Goal: Task Accomplishment & Management: Manage account settings

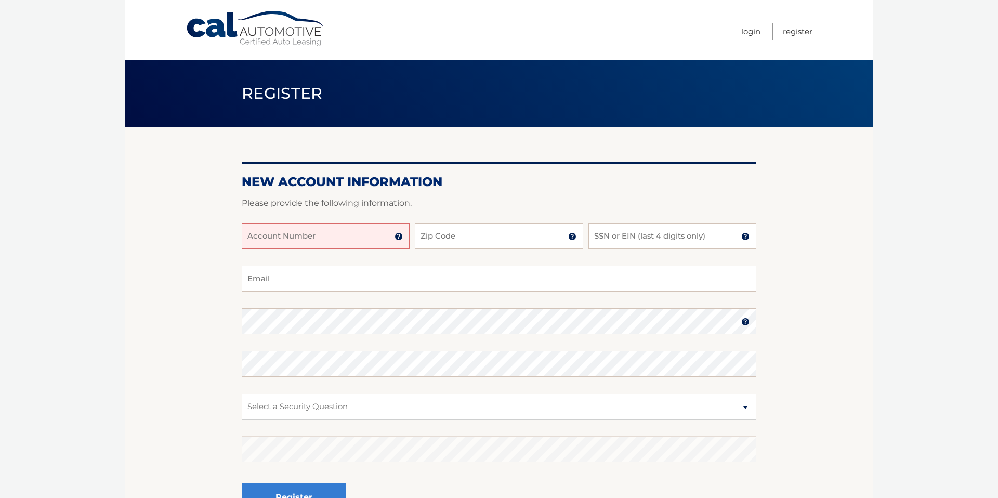
click at [300, 239] on input "Account Number" at bounding box center [326, 236] width 168 height 26
click at [400, 238] on img at bounding box center [399, 236] width 8 height 8
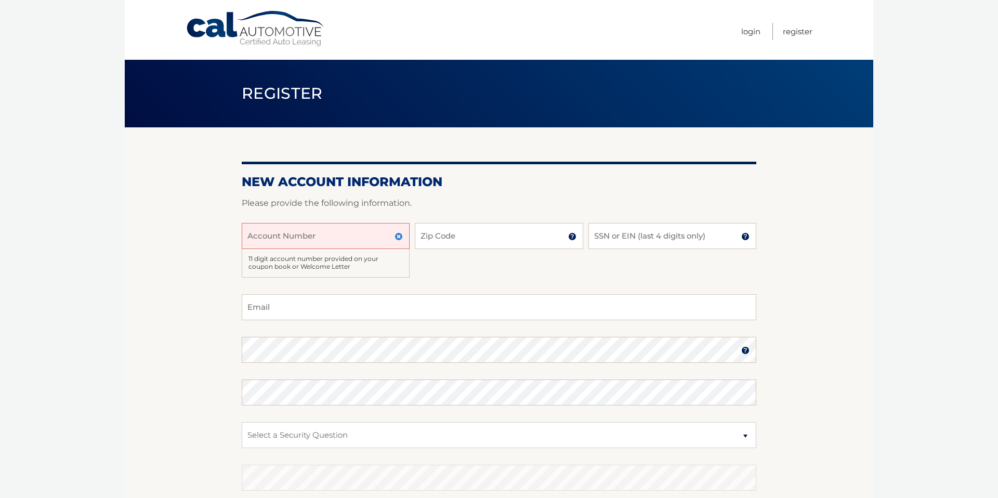
click at [371, 236] on input "Account Number" at bounding box center [326, 236] width 168 height 26
type input "44456005064"
click at [454, 241] on input "Zip Code" at bounding box center [499, 236] width 168 height 26
type input "11762"
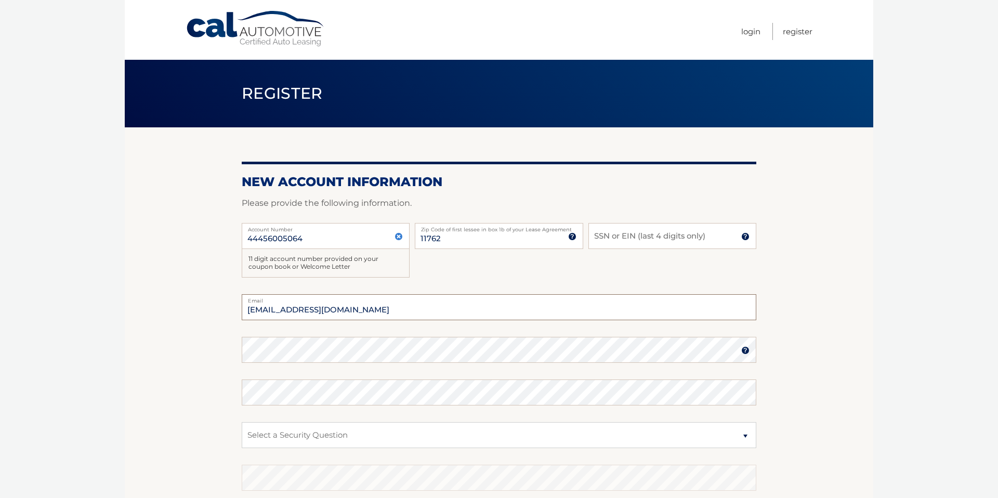
click at [403, 314] on input "carrwest@hotmail.com" at bounding box center [499, 307] width 515 height 26
type input "elainecarrwest@gmail.com"
click at [651, 238] on input "SSN or EIN (last 4 digits only)" at bounding box center [672, 236] width 168 height 26
type input "0755"
click at [538, 438] on select "Select a Security Question What was the name of your elementary school? What is…" at bounding box center [499, 435] width 515 height 26
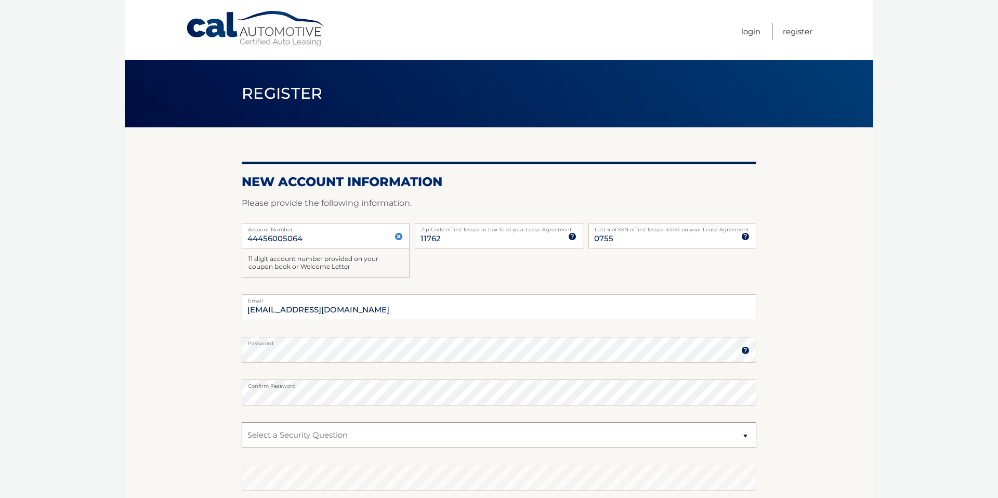
select select "2"
click at [242, 422] on select "Select a Security Question What was the name of your elementary school? What is…" at bounding box center [499, 435] width 515 height 26
click at [801, 477] on section "New Account Information Please provide the following information. 44456005064 A…" at bounding box center [499, 344] width 748 height 435
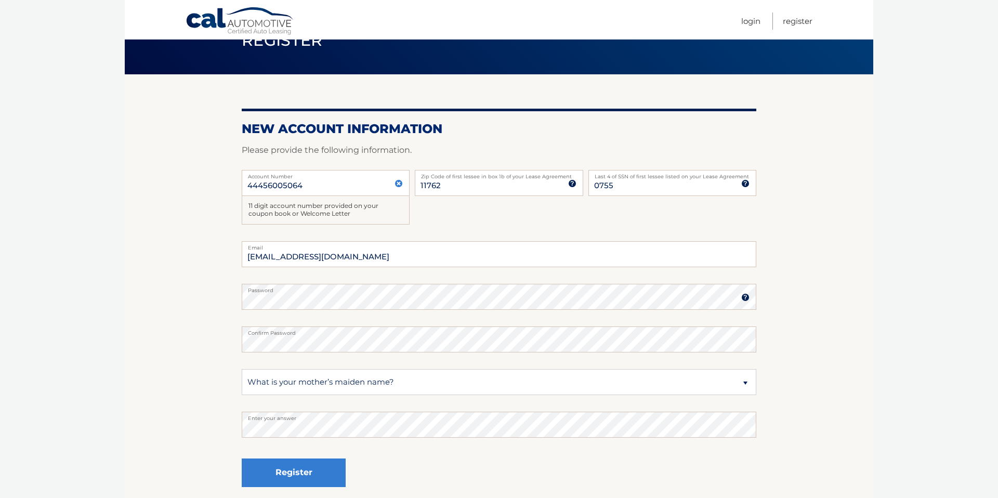
scroll to position [101, 0]
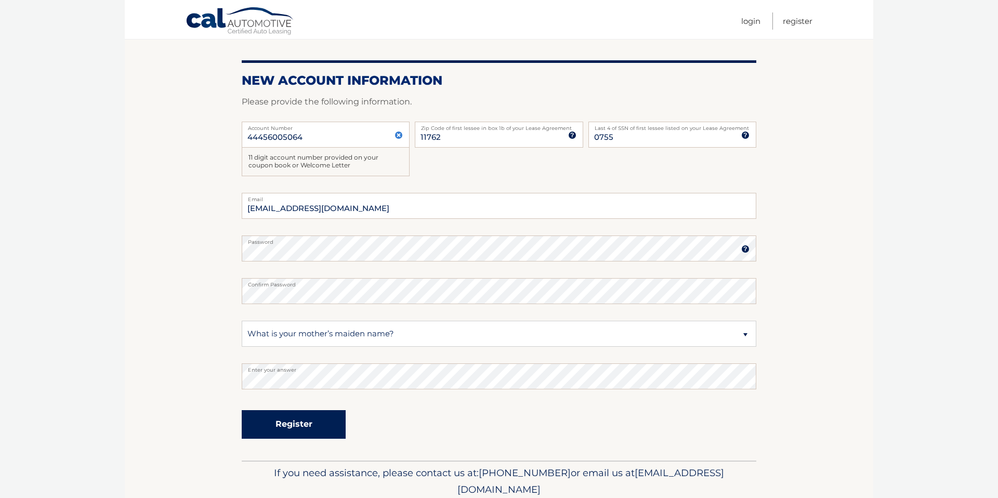
click at [325, 424] on button "Register" at bounding box center [294, 424] width 104 height 29
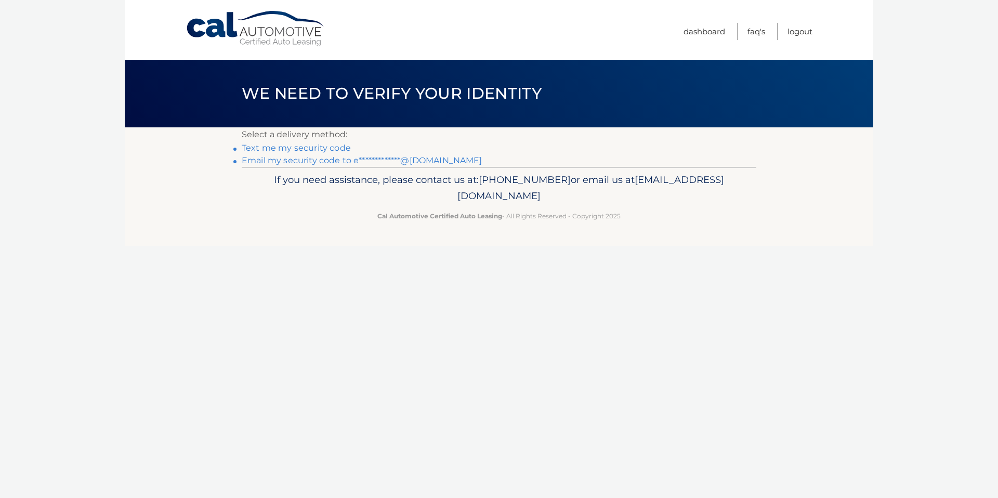
click at [333, 149] on link "Text me my security code" at bounding box center [296, 148] width 109 height 10
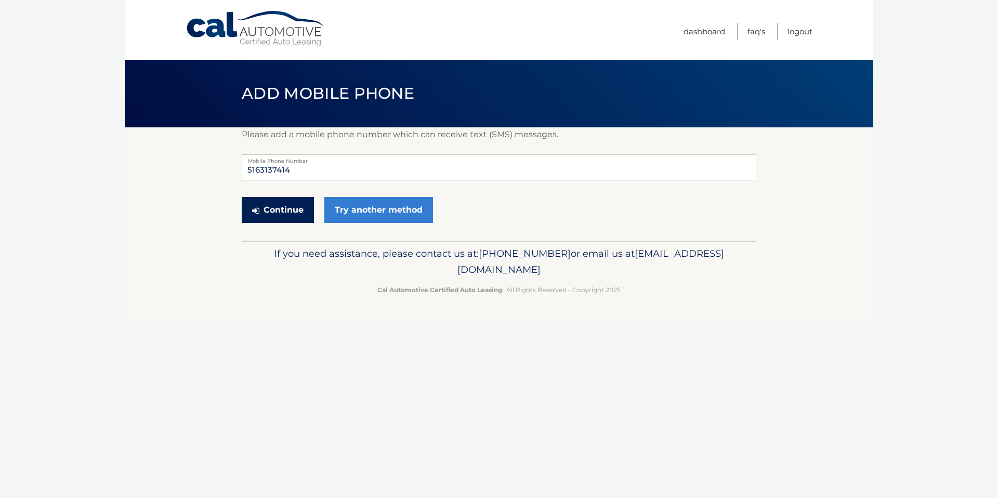
click at [295, 210] on button "Continue" at bounding box center [278, 210] width 72 height 26
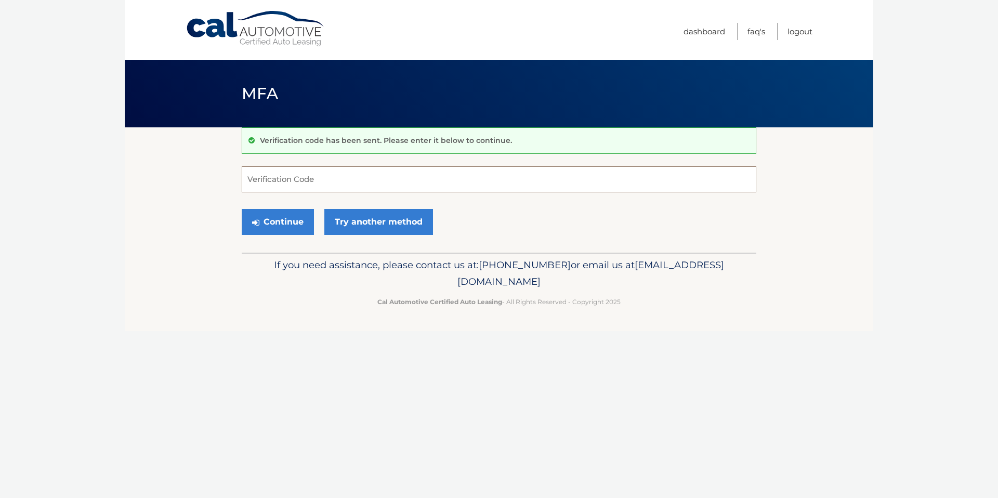
click at [493, 183] on input "Verification Code" at bounding box center [499, 179] width 515 height 26
type input "441030"
click at [276, 217] on button "Continue" at bounding box center [278, 222] width 72 height 26
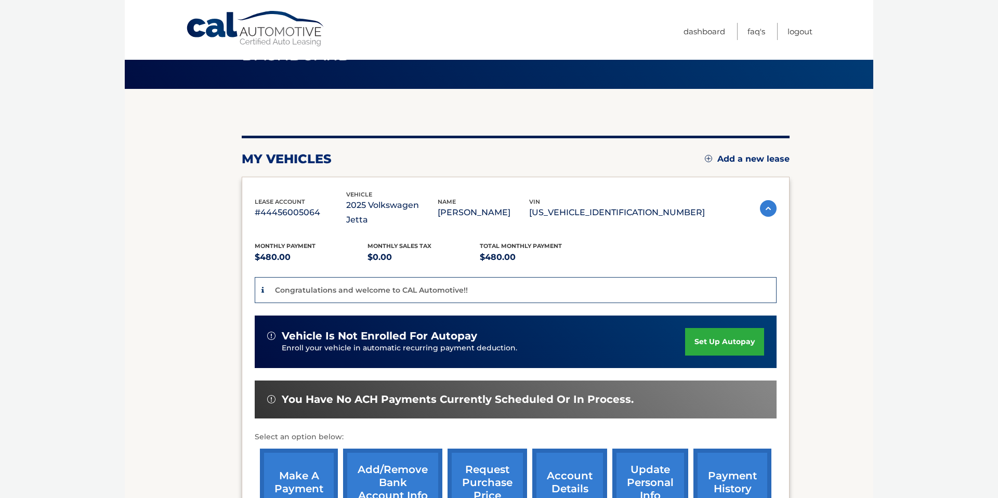
scroll to position [39, 0]
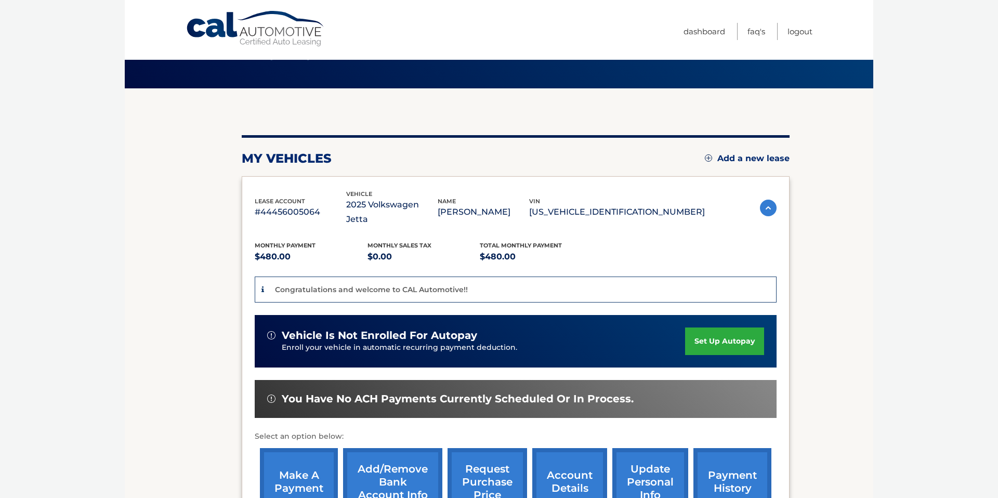
click at [733, 328] on link "set up autopay" at bounding box center [724, 341] width 79 height 28
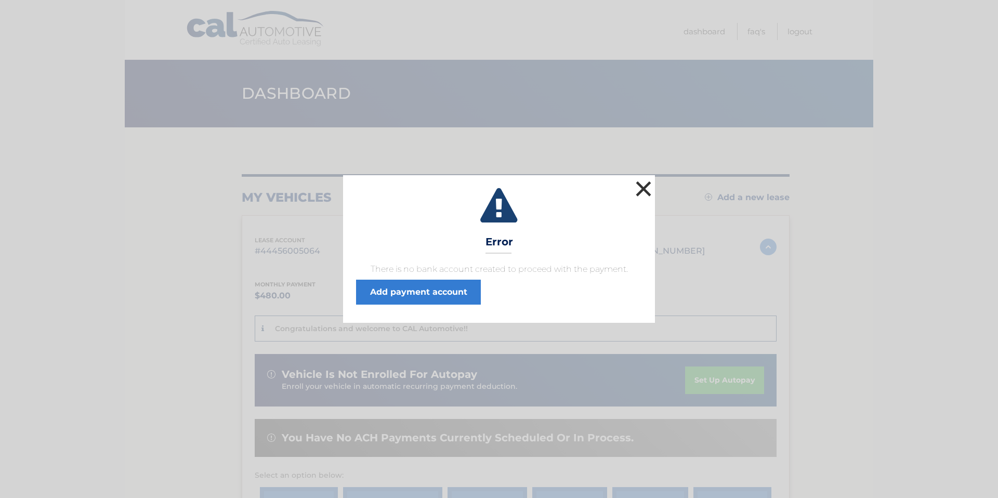
click at [644, 189] on button "×" at bounding box center [643, 188] width 21 height 21
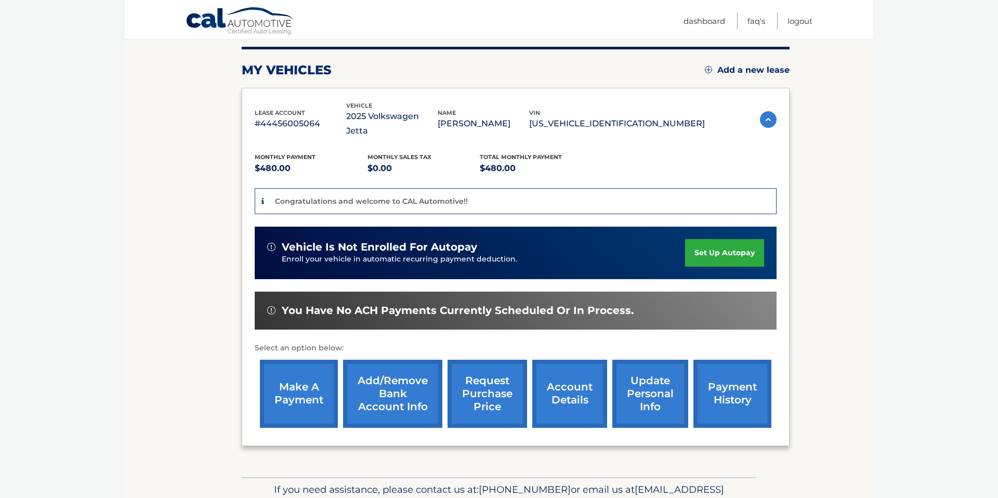
scroll to position [128, 0]
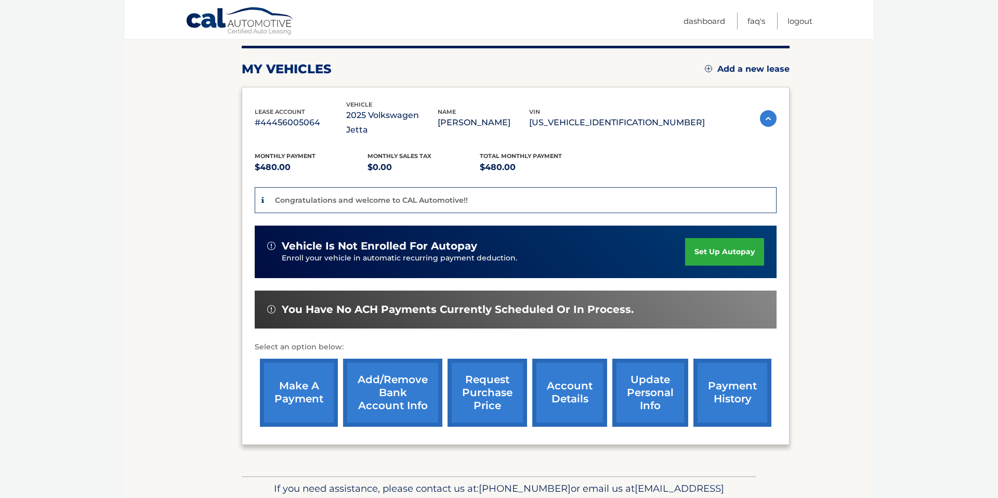
click at [721, 238] on link "set up autopay" at bounding box center [724, 252] width 79 height 28
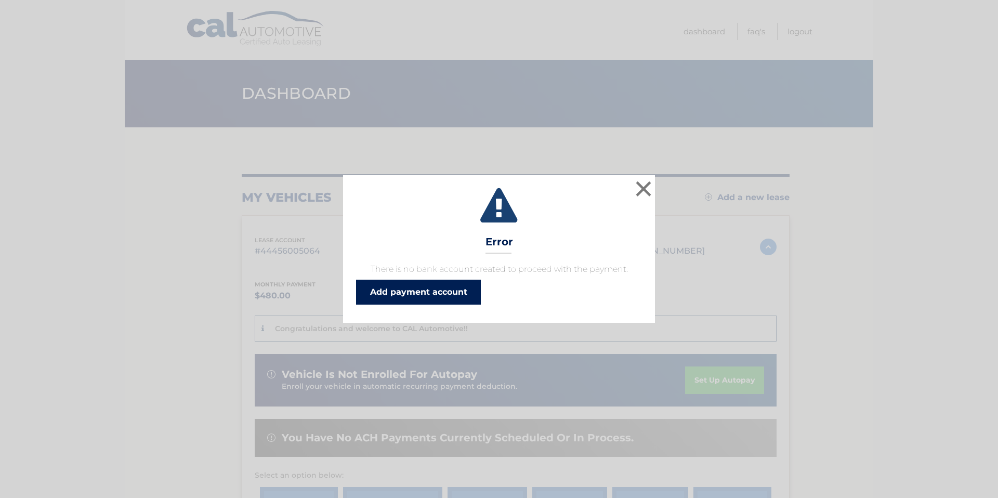
click at [444, 283] on link "Add payment account" at bounding box center [418, 292] width 125 height 25
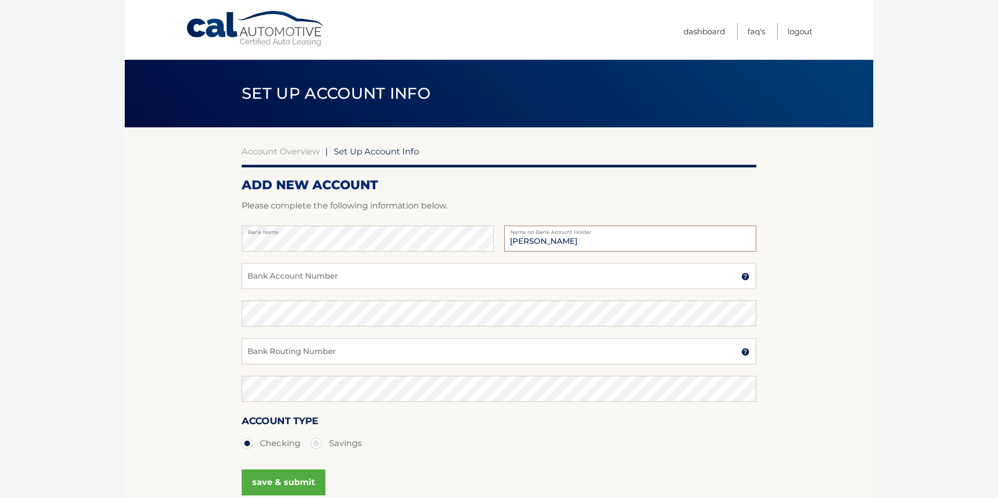
type input "Elaine Carr"
click at [497, 271] on input "Bank Account Number" at bounding box center [499, 276] width 515 height 26
click at [748, 280] on img at bounding box center [745, 276] width 8 height 8
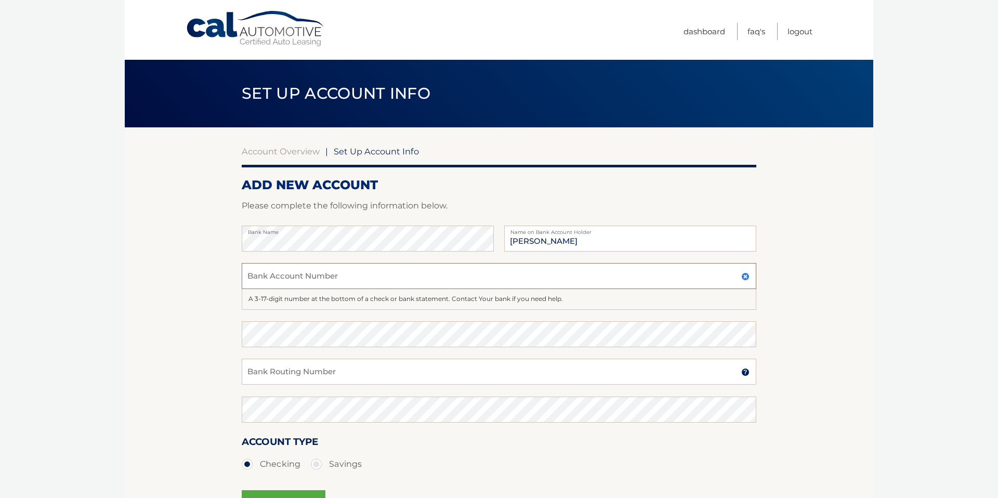
click at [728, 275] on input "Bank Account Number" at bounding box center [499, 276] width 515 height 26
click at [301, 277] on input "173071568856" at bounding box center [499, 276] width 515 height 26
type input "173071568865"
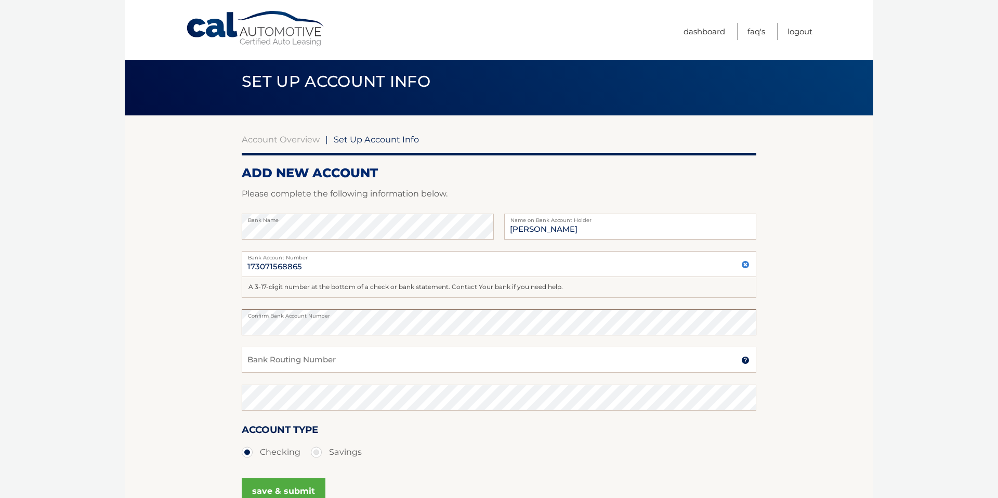
scroll to position [22, 0]
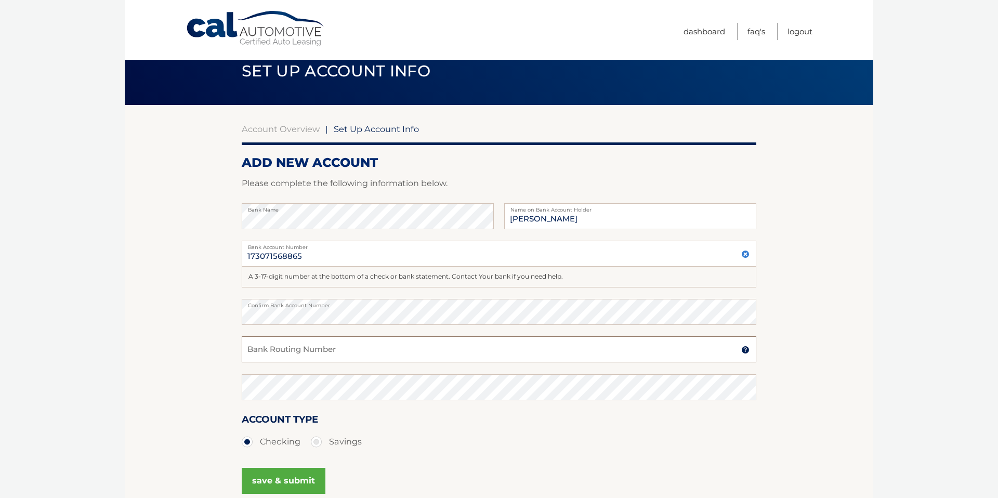
click at [345, 351] on input "Bank Routing Number" at bounding box center [499, 349] width 515 height 26
type input "021000021"
click at [411, 433] on ul "Checking Savings" at bounding box center [499, 441] width 515 height 21
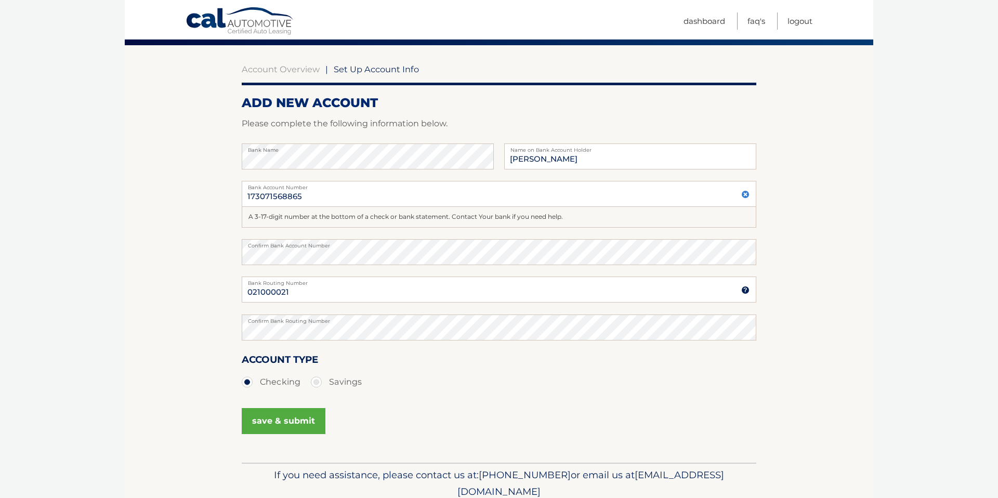
scroll to position [83, 0]
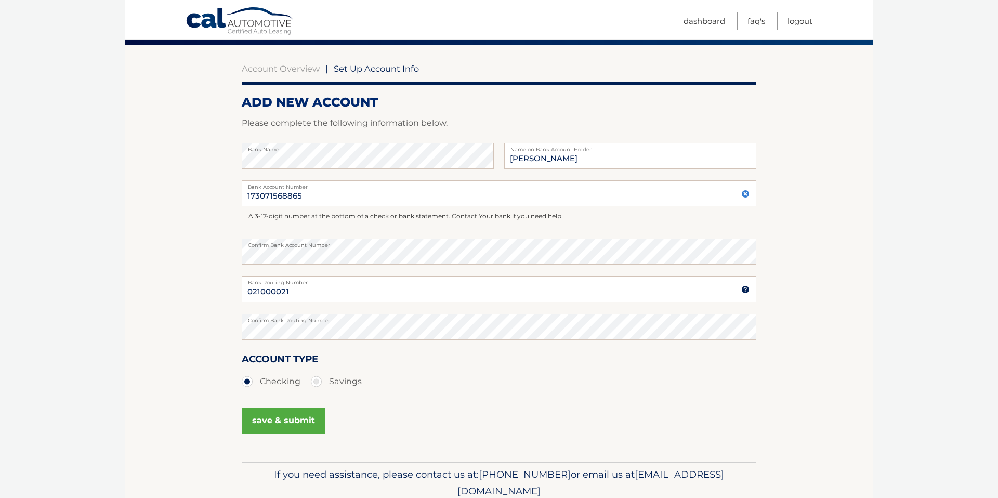
click at [292, 420] on button "save & submit" at bounding box center [284, 421] width 84 height 26
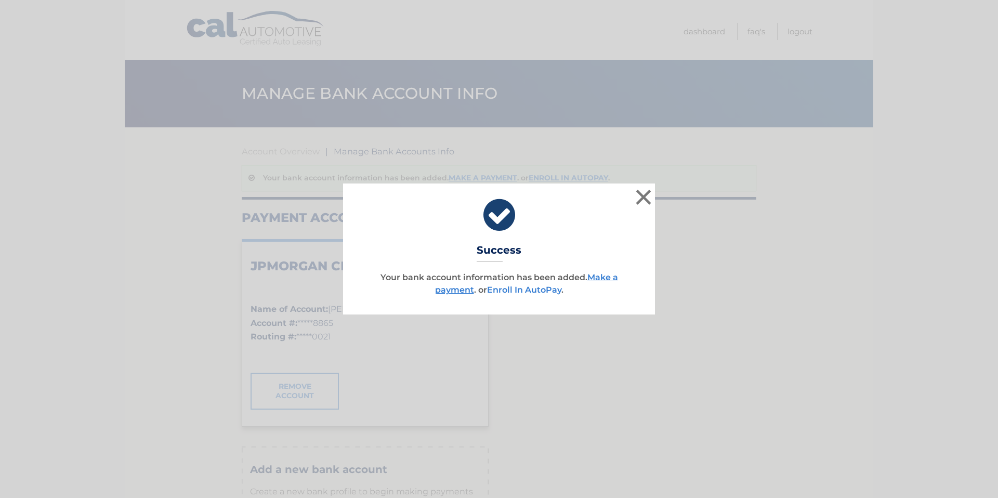
click at [544, 290] on link "Enroll In AutoPay" at bounding box center [524, 290] width 74 height 10
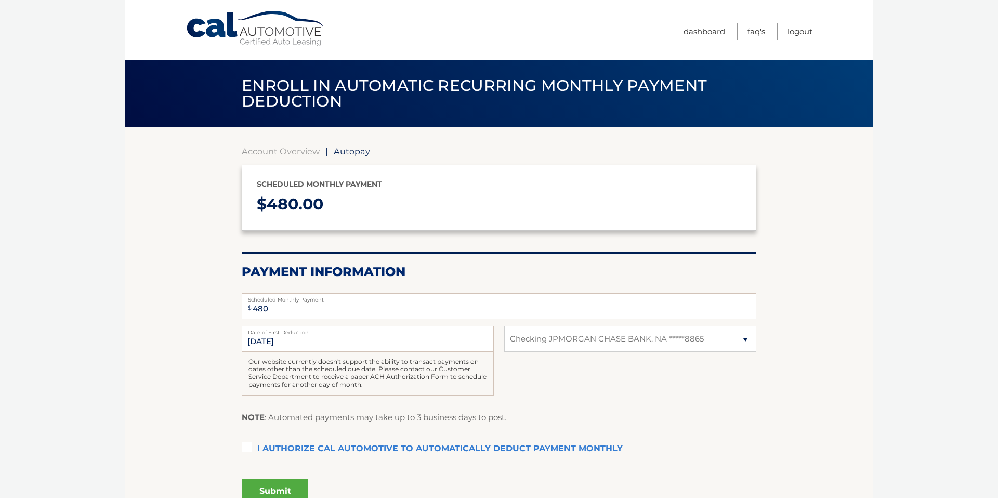
select select "NzlhZjBhN2ItMGIyNy00NzhiLTliZTItYTVmMWMzOWU5N2Uy"
click at [456, 346] on input "9/26/2025" at bounding box center [368, 339] width 252 height 26
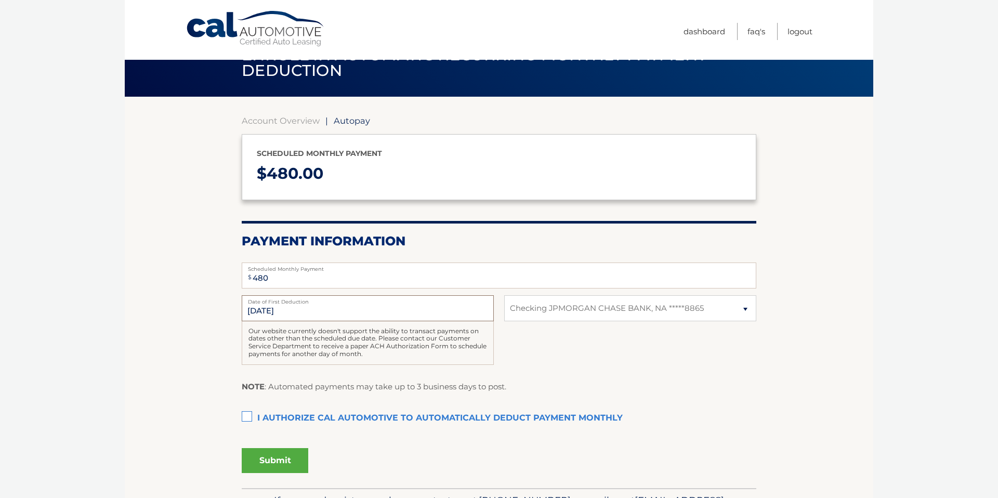
scroll to position [25, 0]
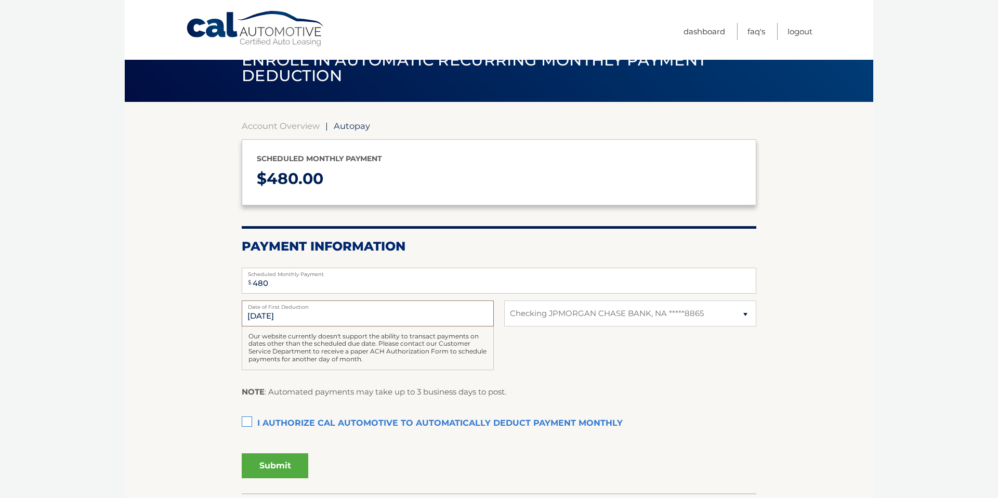
click at [258, 319] on input "9/26/2025" at bounding box center [368, 313] width 252 height 26
click at [273, 311] on input "9/26/2025" at bounding box center [368, 313] width 252 height 26
click at [263, 313] on input "9/26/2025" at bounding box center [368, 313] width 252 height 26
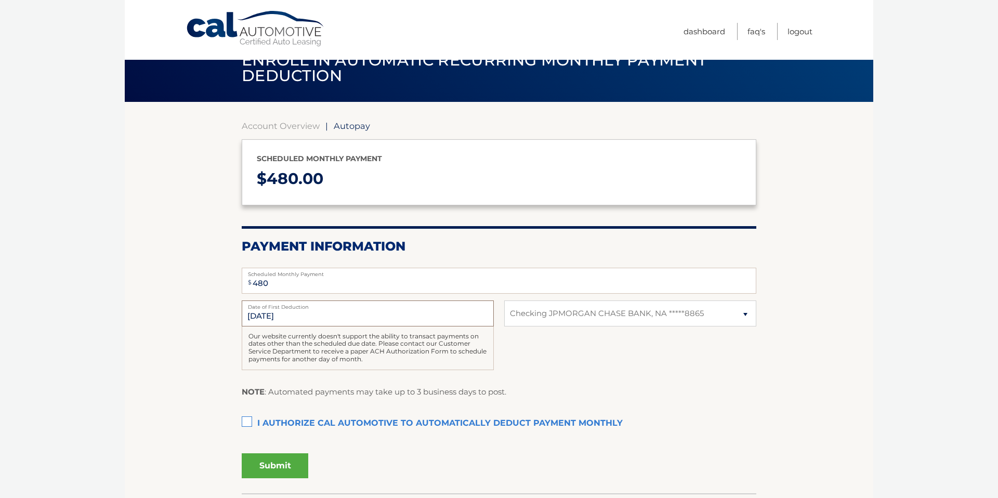
click at [263, 313] on input "9/26/2025" at bounding box center [368, 313] width 252 height 26
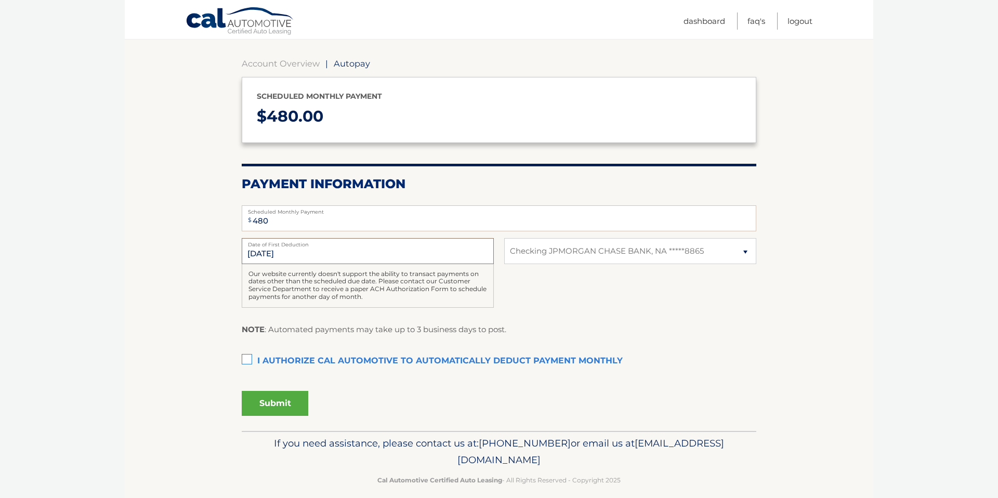
scroll to position [99, 0]
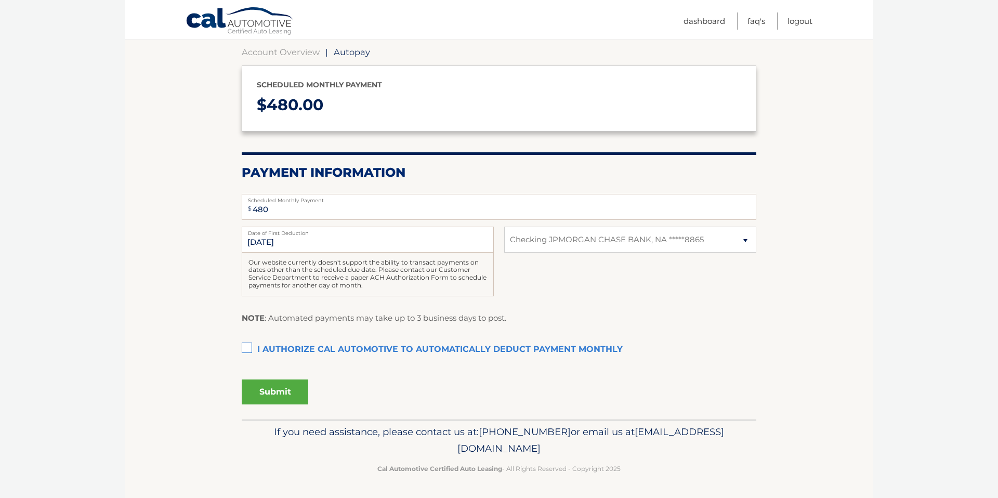
click at [247, 349] on label "I authorize cal automotive to automatically deduct payment monthly This checkbo…" at bounding box center [499, 349] width 515 height 21
click at [0, 0] on input "I authorize cal automotive to automatically deduct payment monthly This checkbo…" at bounding box center [0, 0] width 0 height 0
click at [288, 392] on button "Submit" at bounding box center [275, 391] width 67 height 25
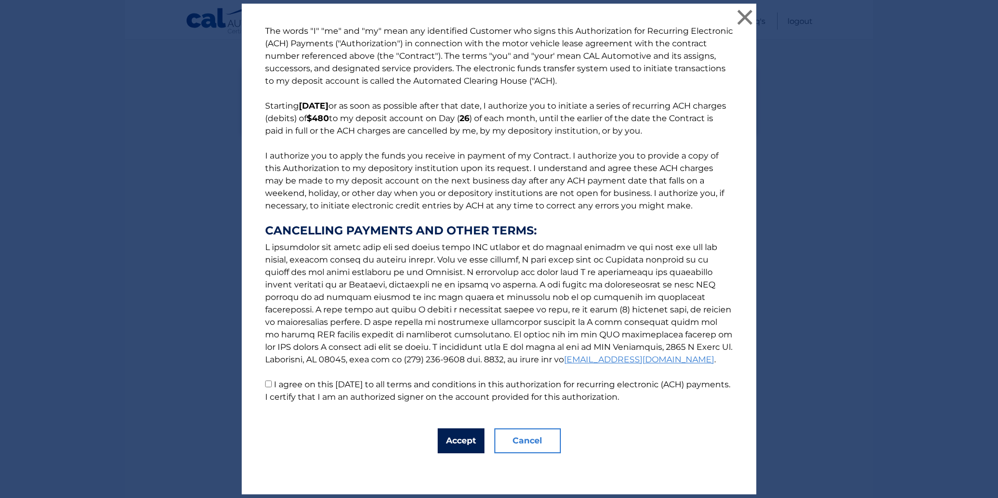
click at [462, 443] on button "Accept" at bounding box center [461, 440] width 47 height 25
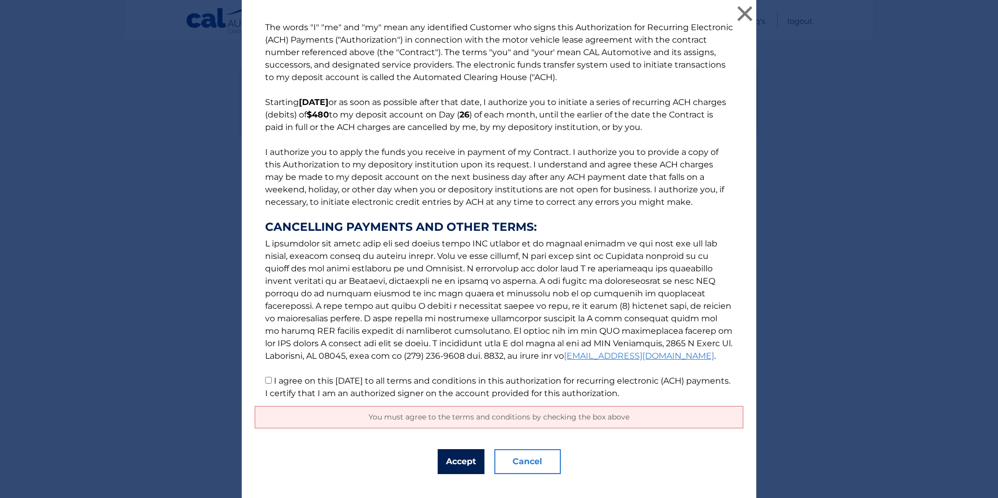
scroll to position [18, 0]
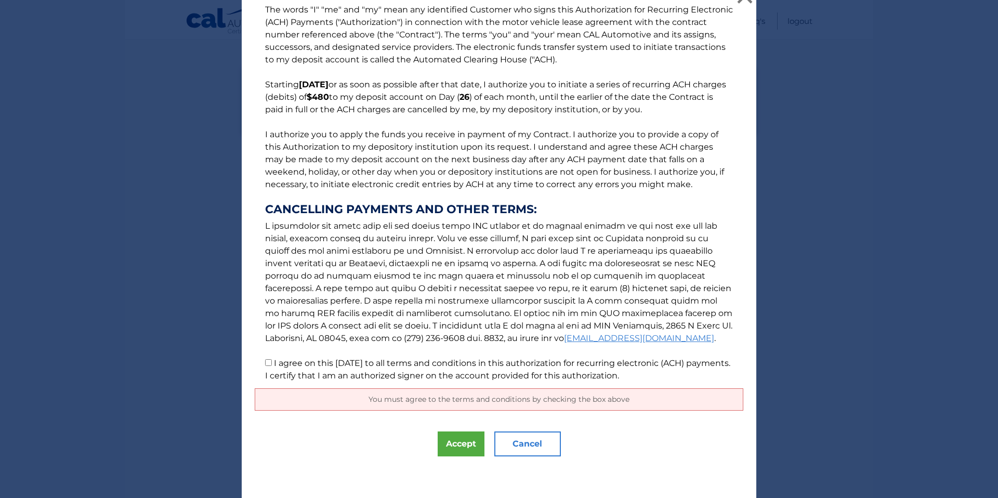
click at [270, 362] on input "I agree on this 09/13/2025 to all terms and conditions in this authorization fo…" at bounding box center [268, 362] width 7 height 7
checkbox input "true"
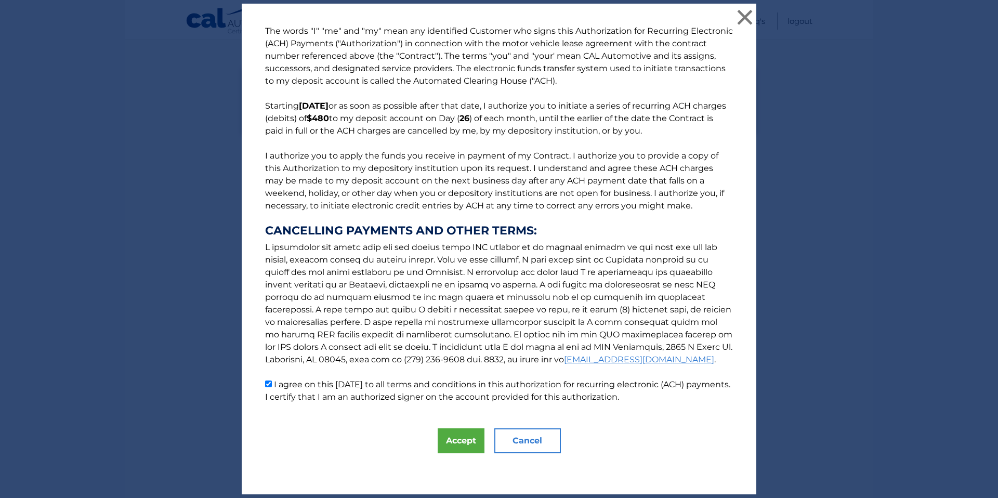
scroll to position [0, 0]
click at [462, 438] on button "Accept" at bounding box center [461, 440] width 47 height 25
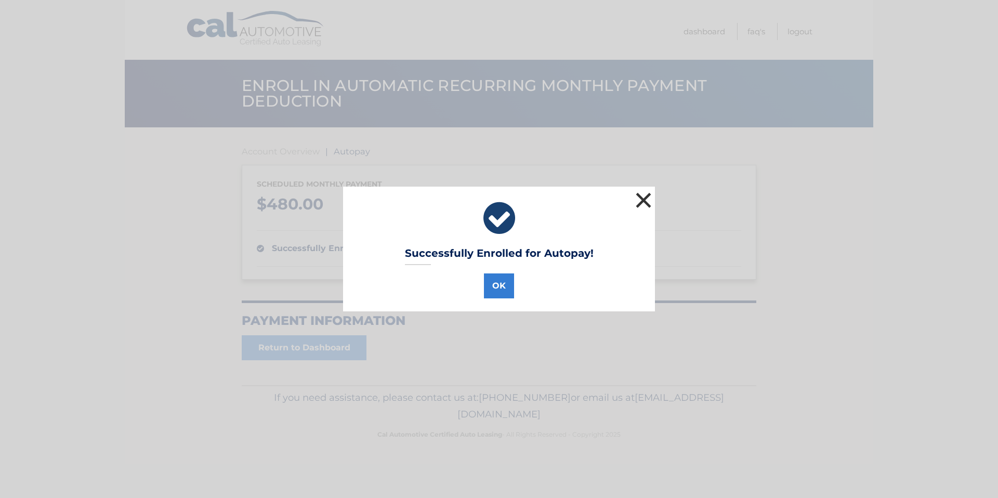
click at [642, 202] on button "×" at bounding box center [643, 200] width 21 height 21
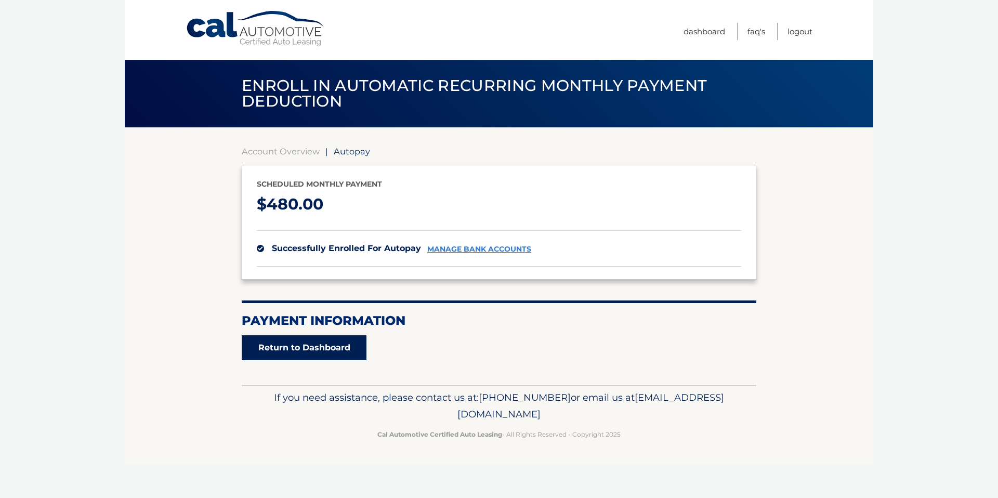
click at [342, 340] on link "Return to Dashboard" at bounding box center [304, 347] width 125 height 25
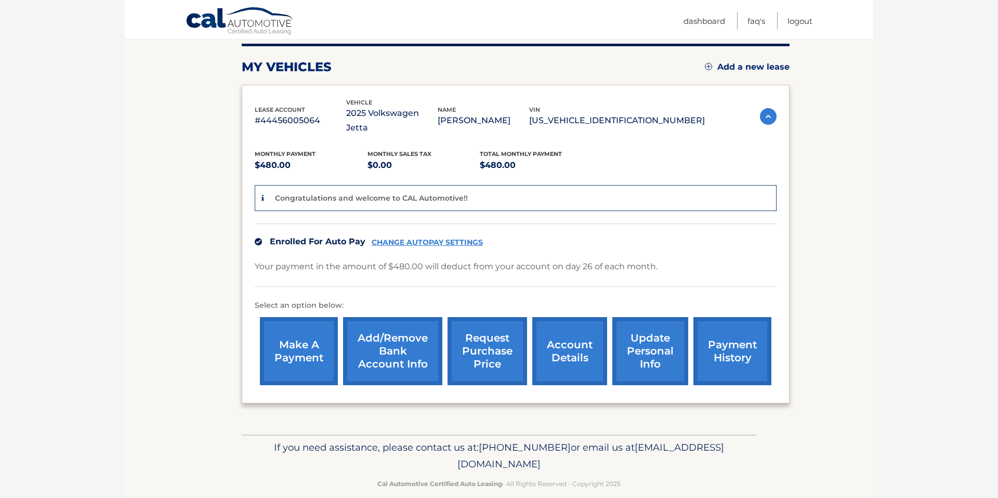
scroll to position [132, 0]
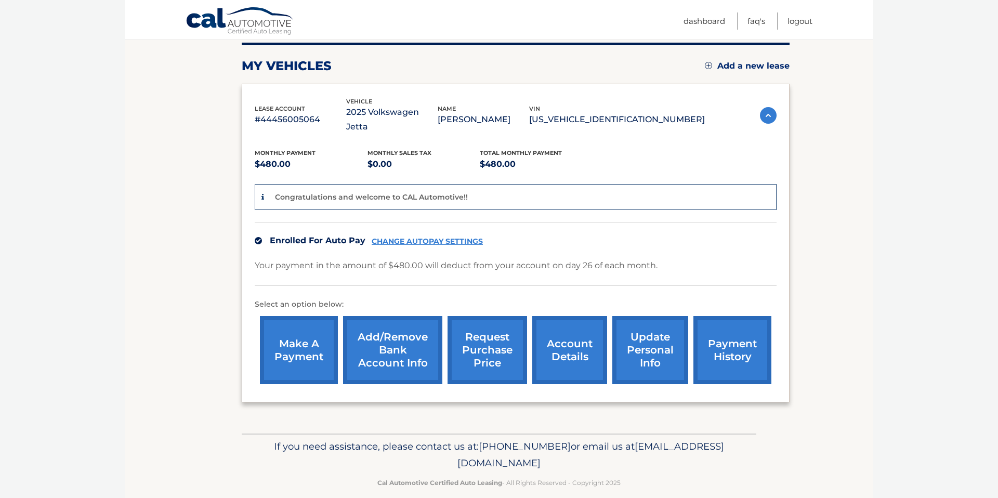
click at [553, 334] on link "account details" at bounding box center [569, 350] width 75 height 68
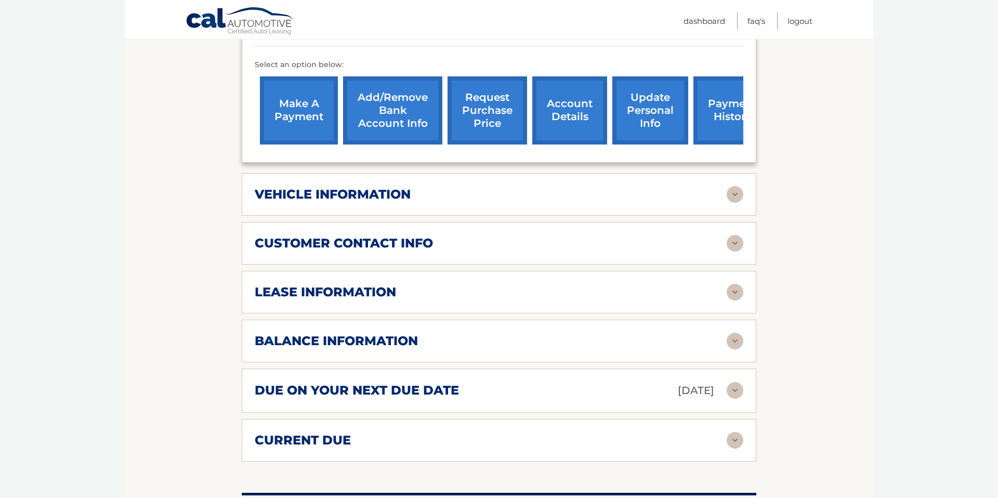
scroll to position [348, 0]
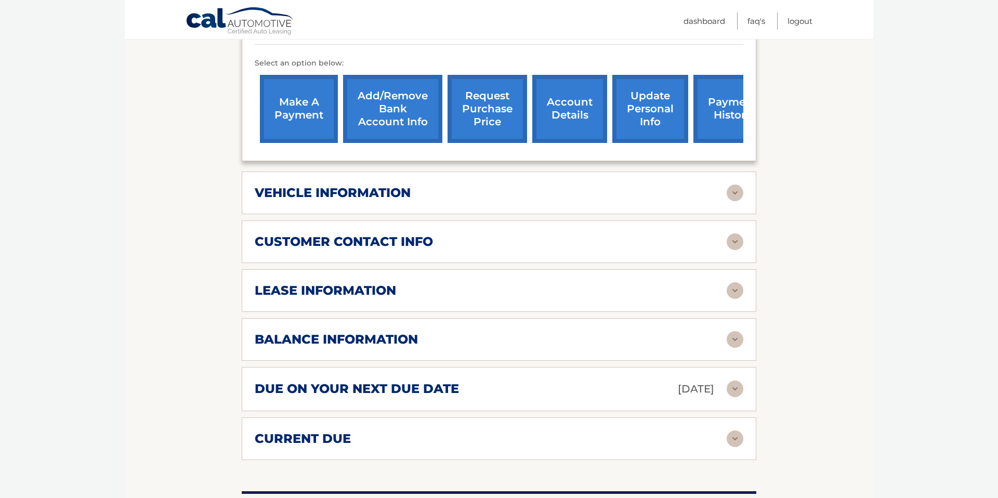
click at [739, 282] on img at bounding box center [735, 290] width 17 height 17
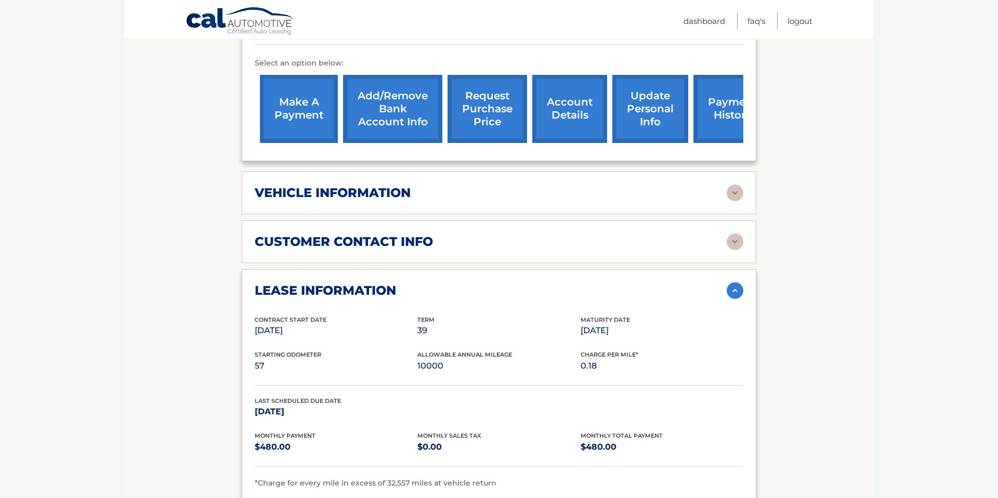
click at [734, 282] on img at bounding box center [735, 290] width 17 height 17
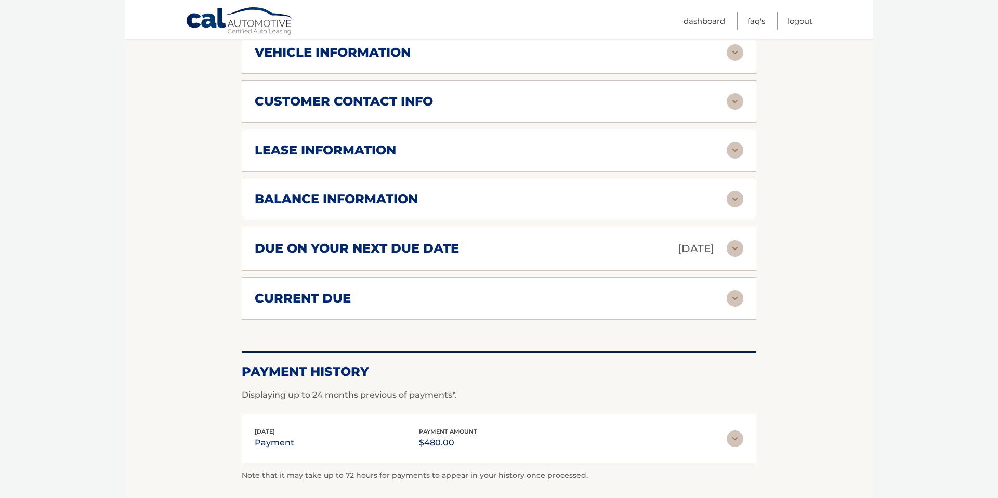
scroll to position [490, 0]
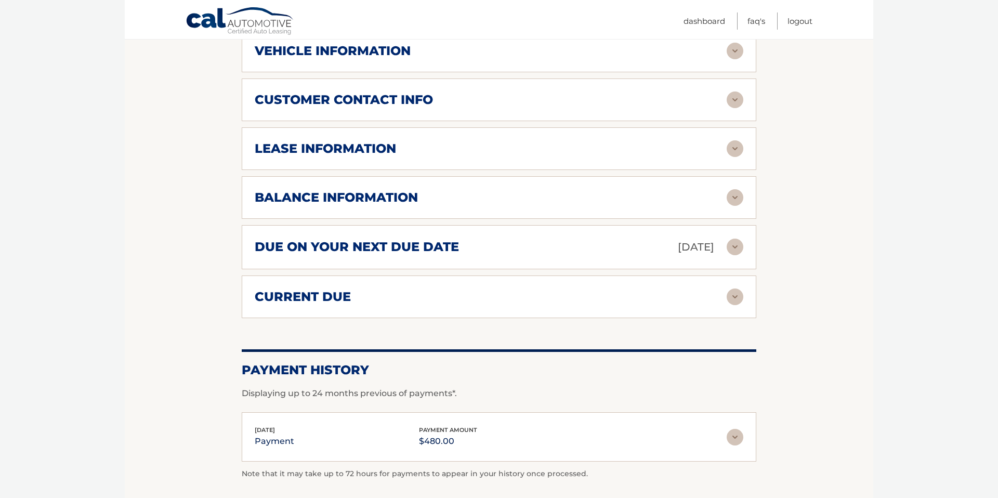
click at [733, 288] on img at bounding box center [735, 296] width 17 height 17
